Goal: Task Accomplishment & Management: Use online tool/utility

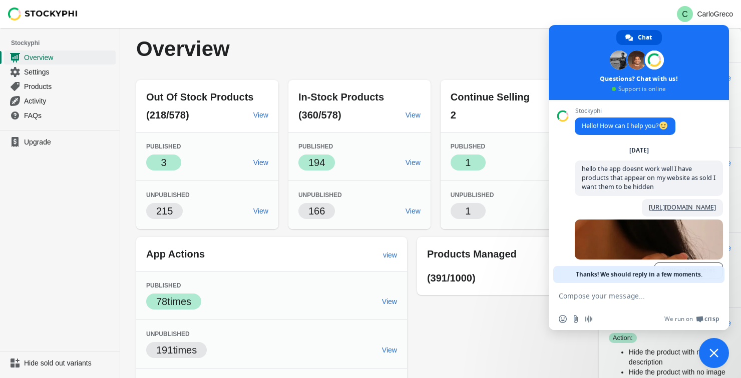
scroll to position [170, 0]
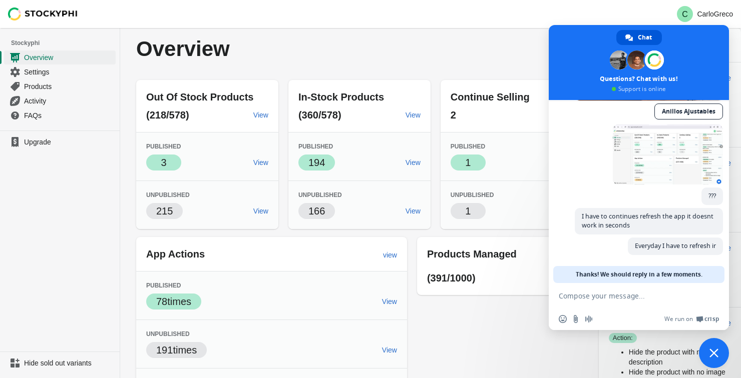
click at [461, 342] on div "Out Of Stock Products (218/578) View Published Success 3 View Unpublished 215 V…" at bounding box center [354, 268] width 456 height 393
click at [611, 301] on textarea "Compose your message..." at bounding box center [629, 295] width 140 height 25
type textarea "hello"
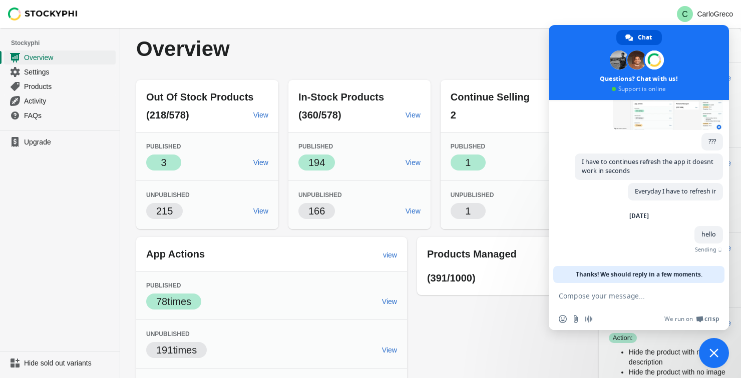
scroll to position [214, 0]
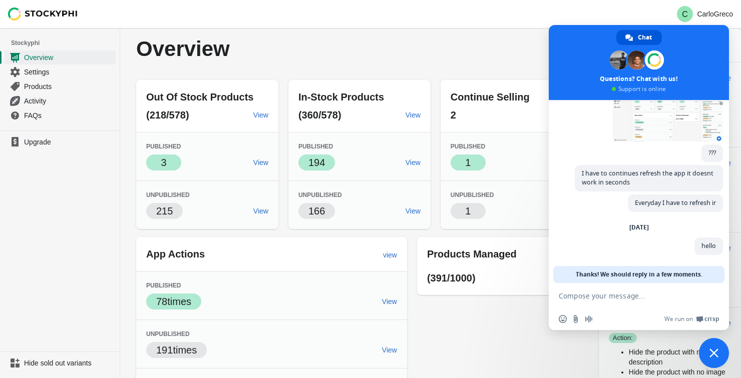
click at [527, 316] on div "Out Of Stock Products (218/578) View Published Success 3 View Unpublished 215 V…" at bounding box center [354, 268] width 456 height 393
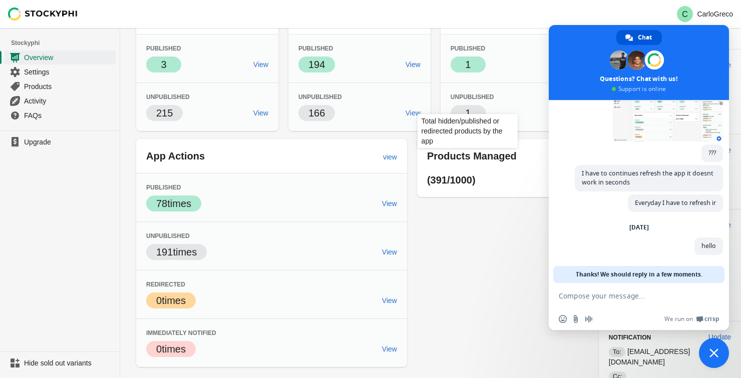
click at [479, 157] on span "Products Managed" at bounding box center [472, 156] width 90 height 11
click at [707, 353] on span "Close chat" at bounding box center [714, 353] width 30 height 30
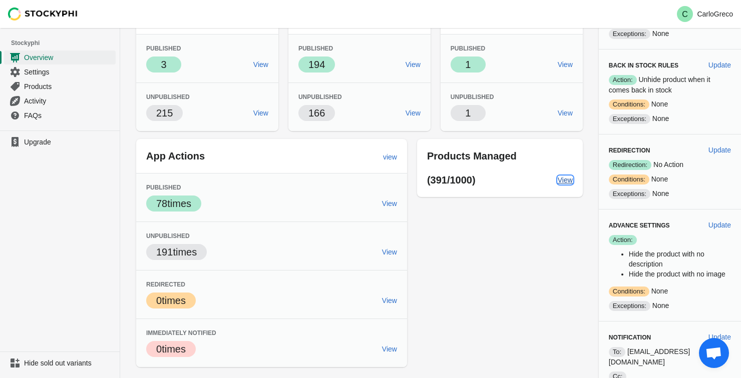
click at [562, 179] on span "View" at bounding box center [565, 180] width 15 height 8
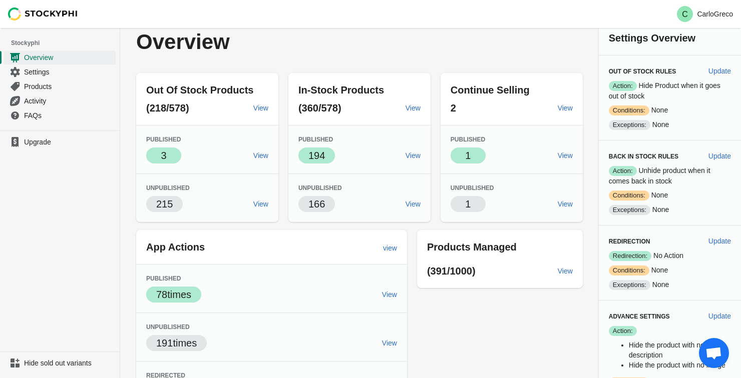
scroll to position [0, 0]
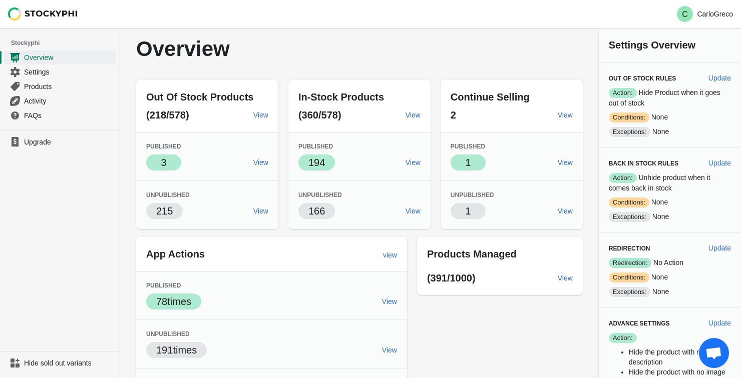
click at [730, 81] on span "Update" at bounding box center [719, 78] width 23 height 8
click at [723, 80] on span "Update" at bounding box center [719, 78] width 23 height 8
select select "hours"
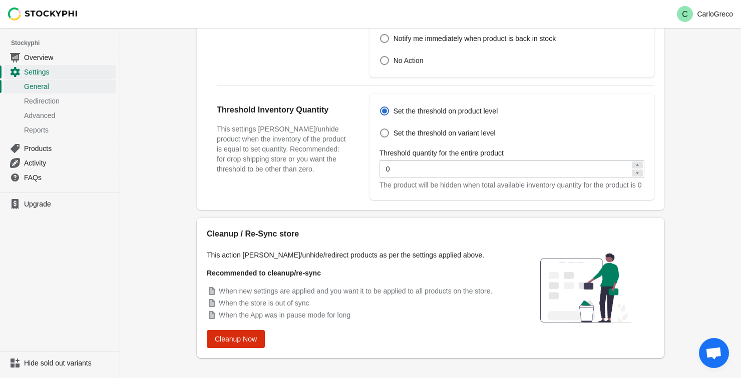
scroll to position [344, 0]
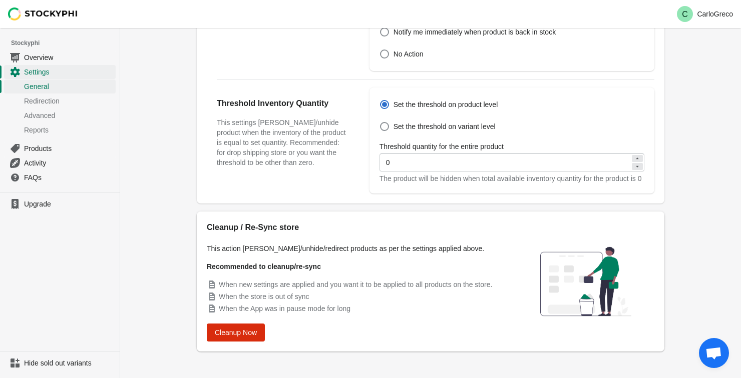
click at [236, 329] on span "Cleanup Now" at bounding box center [236, 333] width 42 height 8
